Goal: Task Accomplishment & Management: Complete application form

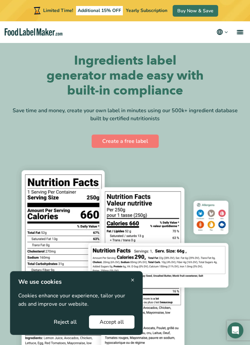
click at [107, 321] on button "Accept all" at bounding box center [112, 321] width 46 height 13
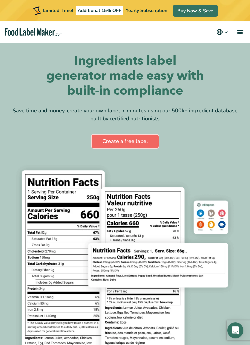
click at [146, 142] on link "Create a free label" at bounding box center [125, 140] width 67 height 13
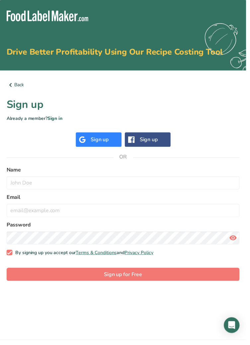
click at [104, 139] on div "Sign up" at bounding box center [101, 142] width 18 height 8
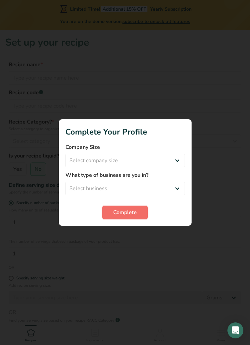
click at [137, 215] on button "Complete" at bounding box center [125, 212] width 46 height 13
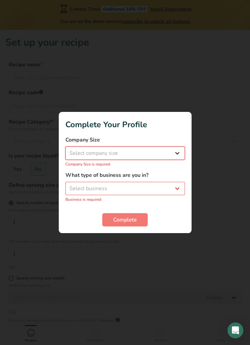
click at [180, 153] on select "Select company size Fewer than 10 Employees 10 to 50 Employees 51 to 500 Employ…" at bounding box center [126, 152] width 120 height 13
select select "1"
click at [66, 150] on select "Select company size Fewer than 10 Employees 10 to 50 Employees 51 to 500 Employ…" at bounding box center [126, 152] width 120 height 13
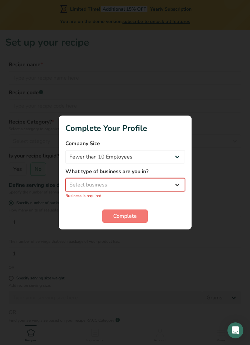
click at [161, 187] on select "Select business Packaged Food Manufacturer Restaurant & Cafe Bakery Meal Plans …" at bounding box center [126, 184] width 120 height 13
select select "8"
click at [66, 182] on select "Select business Packaged Food Manufacturer Restaurant & Cafe Bakery Meal Plans …" at bounding box center [126, 184] width 120 height 13
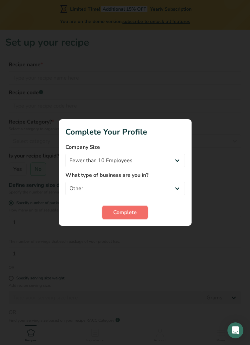
click at [138, 216] on button "Complete" at bounding box center [125, 212] width 46 height 13
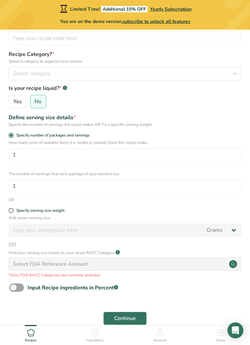
scroll to position [67, 0]
